Goal: Information Seeking & Learning: Compare options

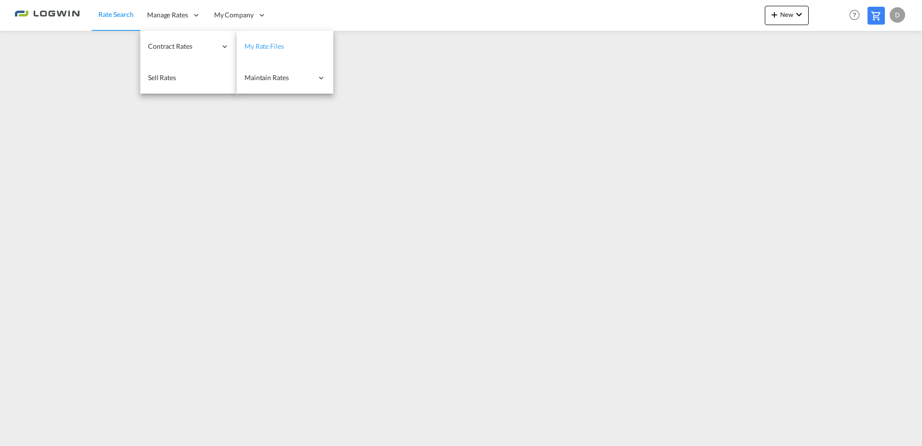
click at [250, 46] on span "My Rate Files" at bounding box center [265, 46] width 40 height 8
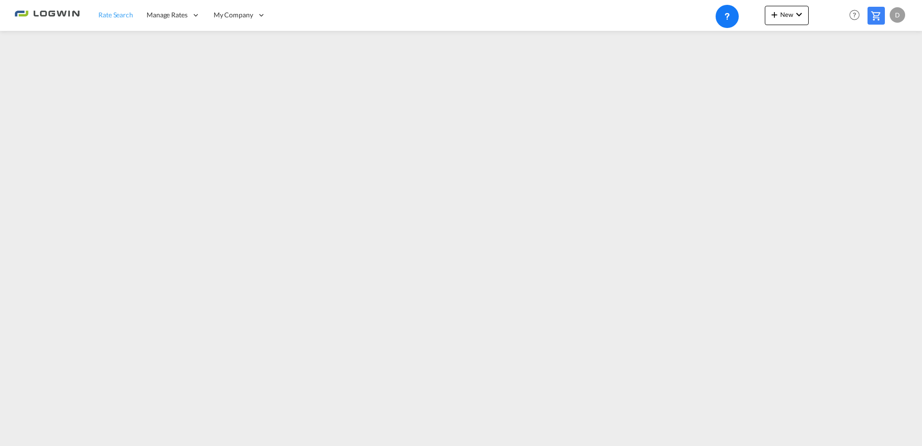
click at [117, 11] on span "Rate Search" at bounding box center [115, 15] width 35 height 8
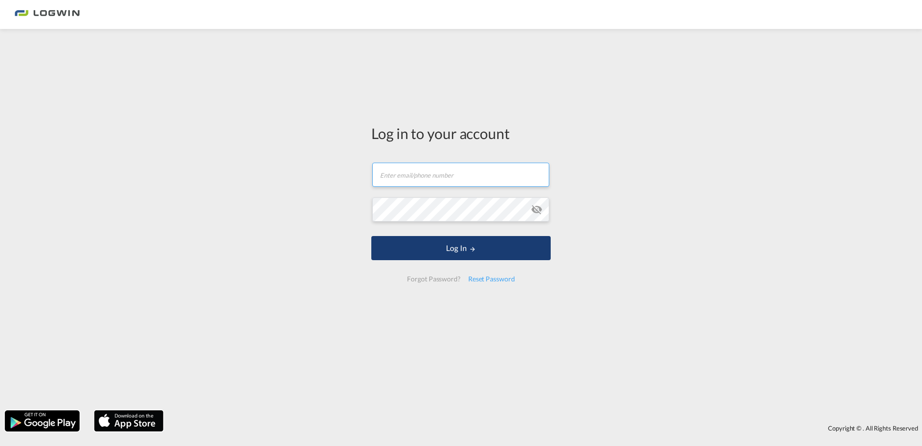
type input "diana.naths@logwin-logistics.com"
click at [437, 248] on button "Log In" at bounding box center [460, 248] width 179 height 24
